Goal: Task Accomplishment & Management: Manage account settings

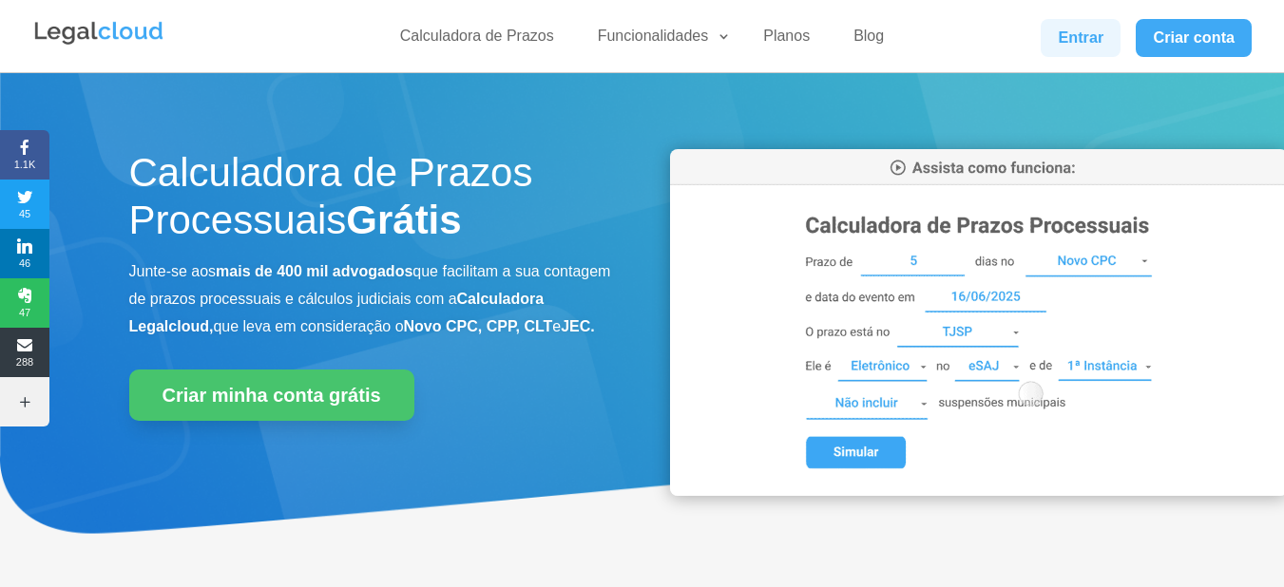
click at [1071, 29] on link "Entrar" at bounding box center [1081, 38] width 80 height 38
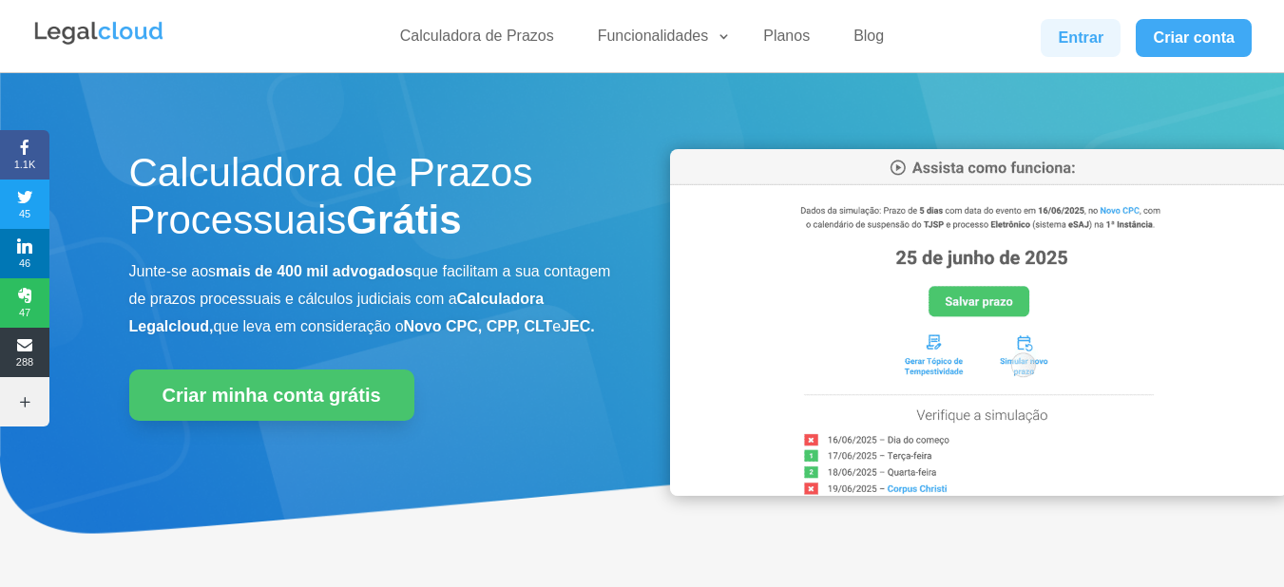
click at [1068, 31] on link "Entrar" at bounding box center [1081, 38] width 80 height 38
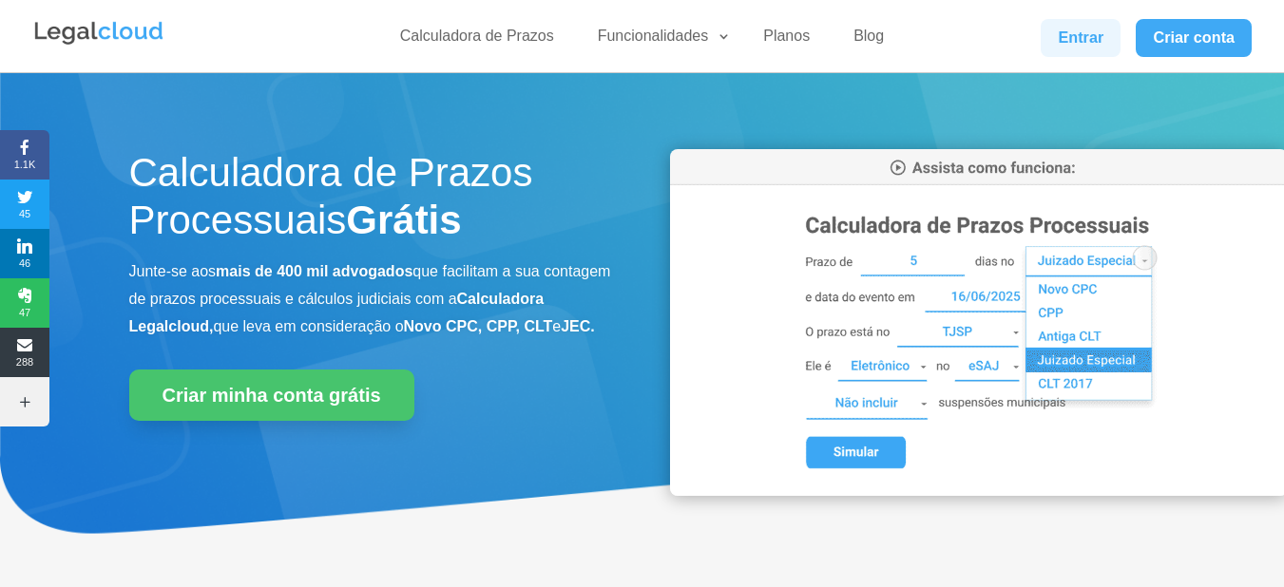
click at [1106, 48] on link "Entrar" at bounding box center [1081, 38] width 80 height 38
click at [1100, 39] on link "Entrar" at bounding box center [1081, 38] width 80 height 38
